Goal: Check status: Check status

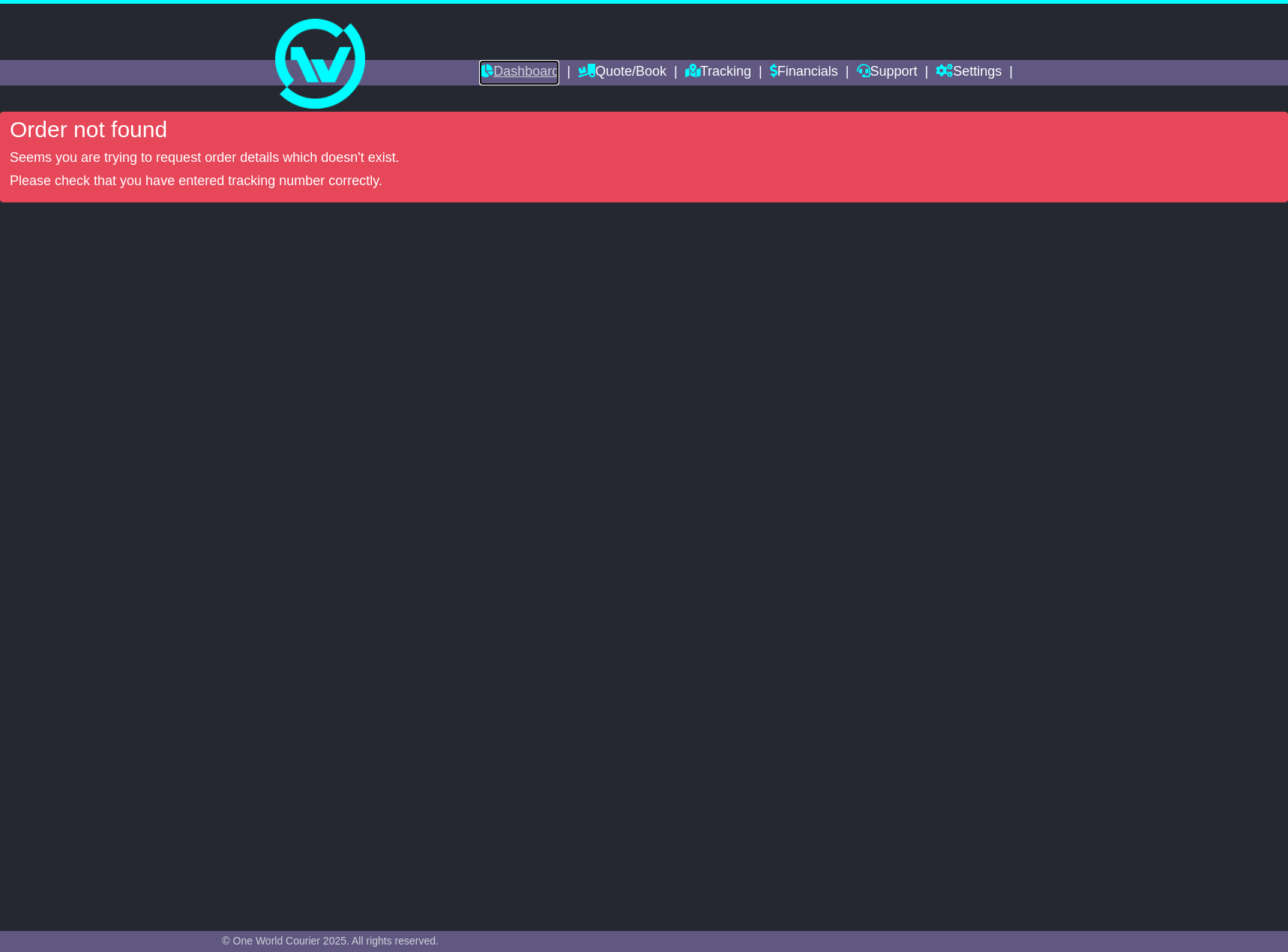
click at [512, 65] on link "Dashboard" at bounding box center [519, 72] width 80 height 25
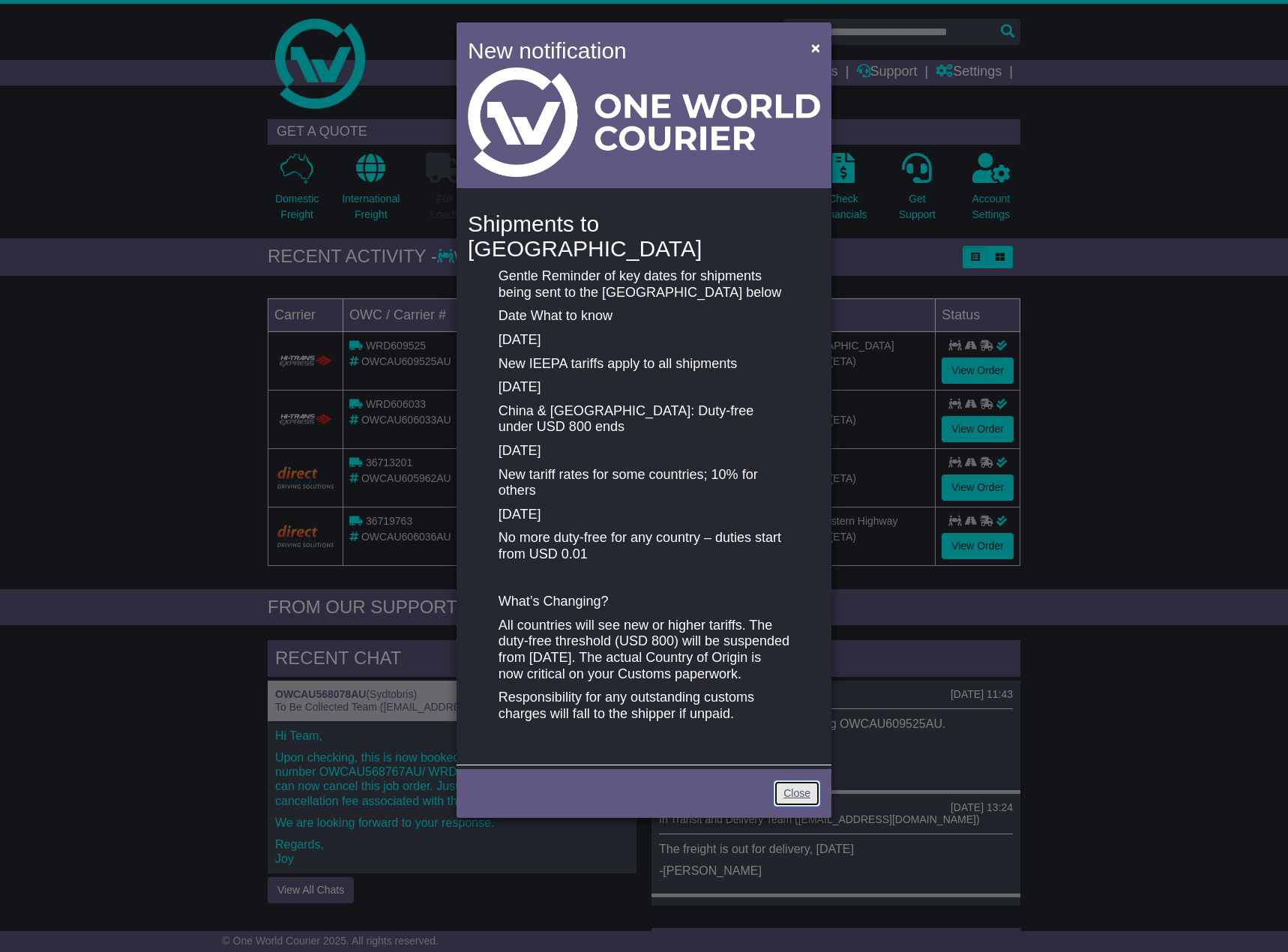
click at [807, 781] on link "Close" at bounding box center [796, 793] width 47 height 26
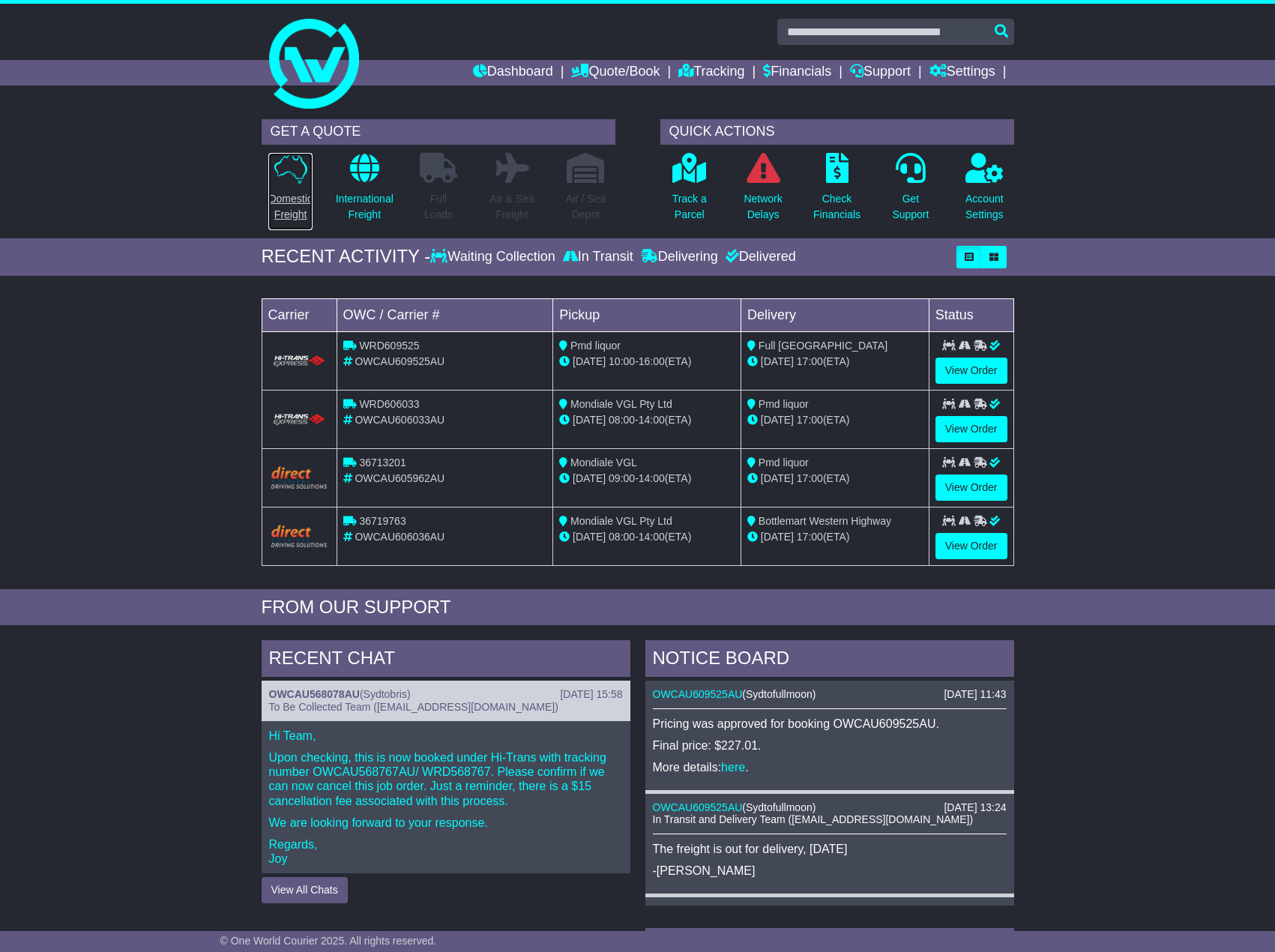
click at [298, 183] on icon at bounding box center [291, 168] width 33 height 31
